Goal: Check status: Check status

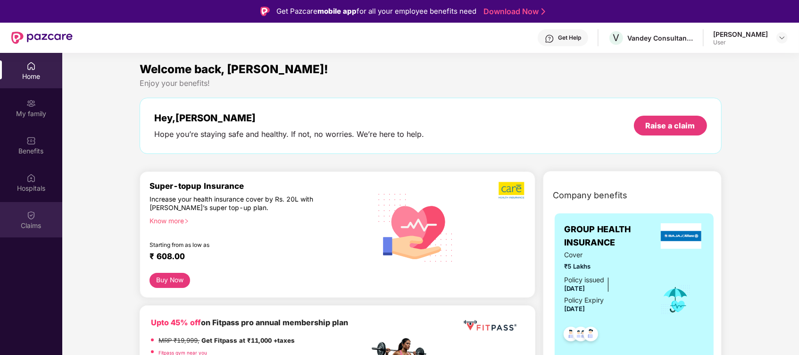
click at [33, 216] on img at bounding box center [30, 214] width 9 height 9
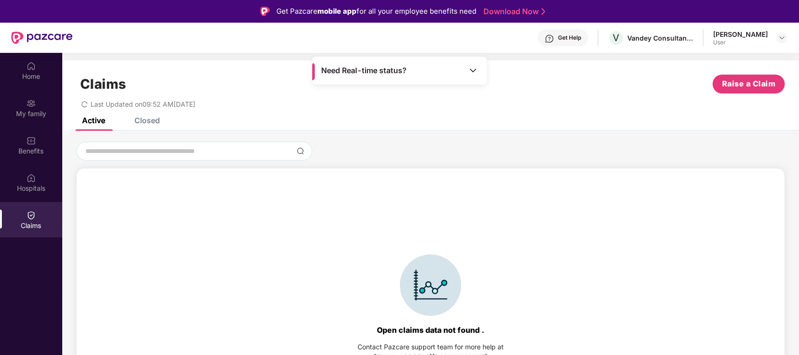
drag, startPoint x: 798, startPoint y: 105, endPoint x: 799, endPoint y: 170, distance: 64.6
click at [798, 170] on html "Get Pazcare mobile app for all your employee benefits need Download Now Get Hel…" at bounding box center [399, 177] width 799 height 355
click at [249, 184] on div "Open claims data not found . Contact Pazcare support team for more help at [EMA…" at bounding box center [431, 308] width 698 height 260
click at [174, 153] on input at bounding box center [188, 151] width 208 height 10
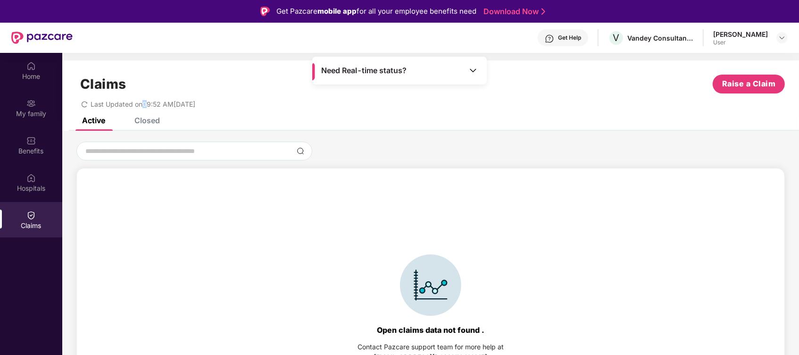
drag, startPoint x: 149, startPoint y: 110, endPoint x: 142, endPoint y: 116, distance: 9.4
click at [142, 116] on div "Claims Raise a Claim Last Updated on 09:52 AM[DATE]" at bounding box center [430, 88] width 737 height 57
click at [138, 119] on div "Closed" at bounding box center [146, 120] width 25 height 9
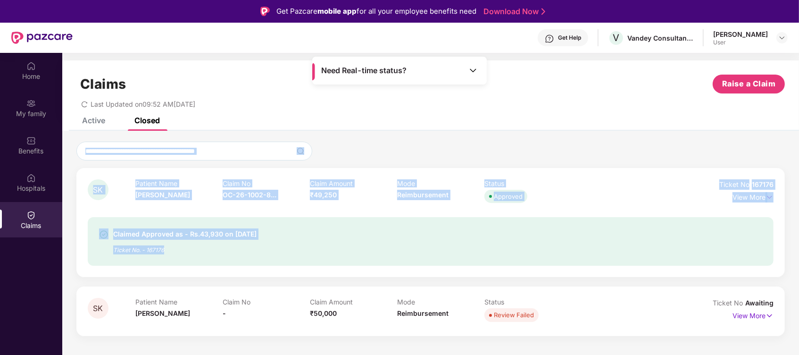
drag, startPoint x: 799, startPoint y: 123, endPoint x: 802, endPoint y: 204, distance: 81.2
click at [798, 204] on html "Get Pazcare mobile app for all your employee benefits need Download Now Get Hel…" at bounding box center [399, 177] width 799 height 355
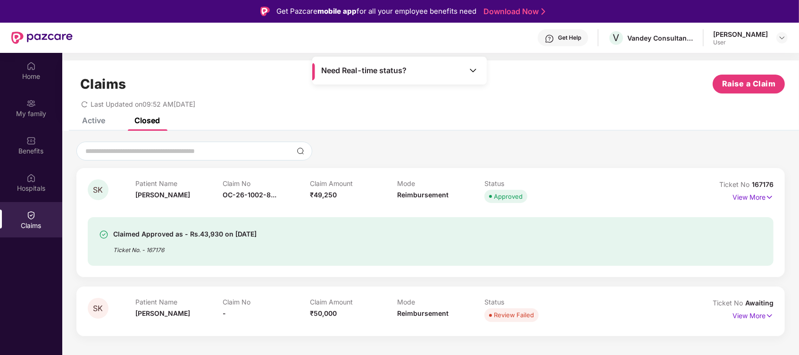
click at [568, 102] on div "Last Updated on 09:52 AM[DATE]" at bounding box center [430, 100] width 708 height 15
click at [770, 195] on img at bounding box center [769, 197] width 8 height 10
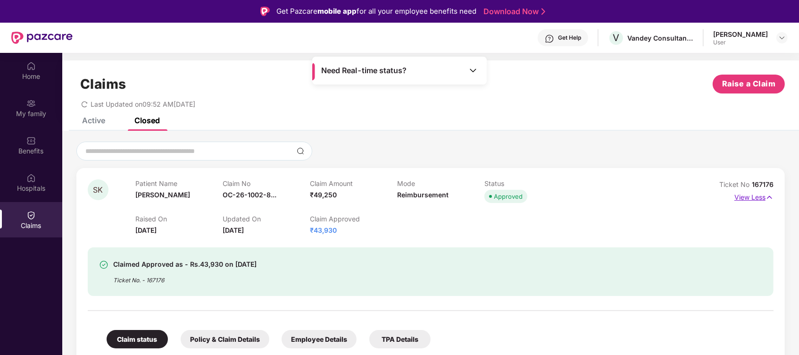
click at [770, 195] on img at bounding box center [769, 197] width 8 height 10
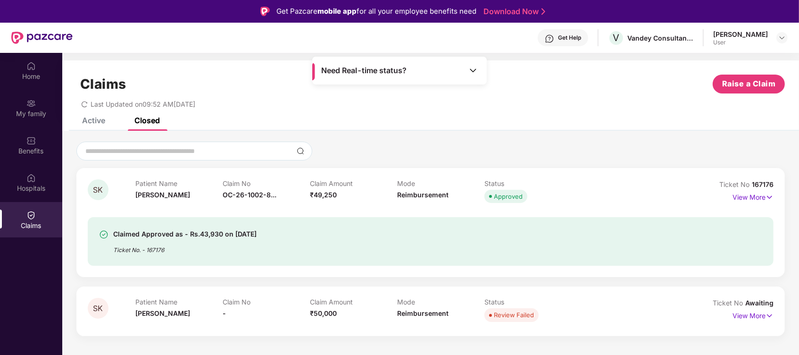
click at [756, 206] on div "Claimed Approved as - Rs.43,930 on [DATE] Ticket No. - 167176" at bounding box center [431, 235] width 686 height 60
click at [759, 193] on p "View More" at bounding box center [752, 196] width 41 height 13
